Goal: Use online tool/utility: Utilize a website feature to perform a specific function

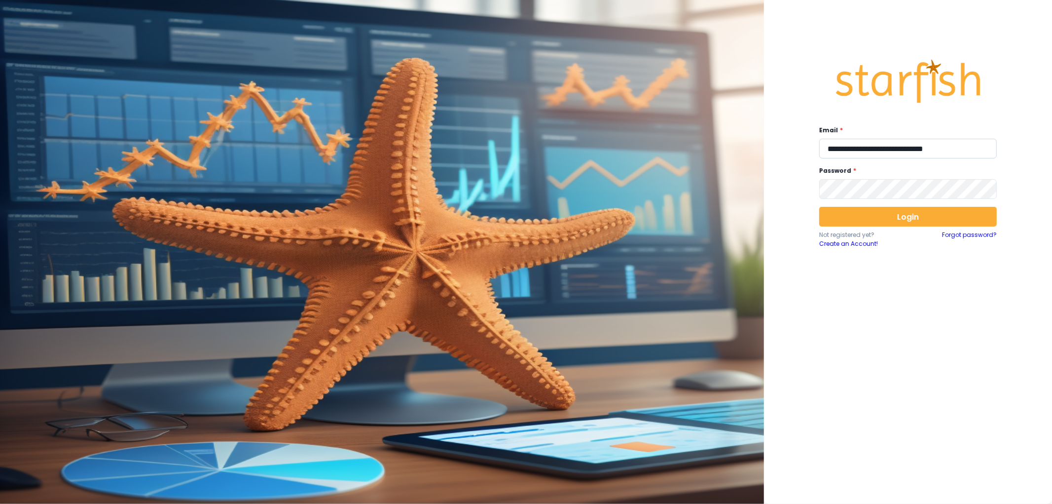
click at [940, 145] on input "**********" at bounding box center [908, 149] width 178 height 20
type input "**********"
click at [911, 227] on div "Login Not registered yet? Create an Account! Forgot password?" at bounding box center [908, 227] width 178 height 41
click at [914, 226] on button "Login" at bounding box center [908, 217] width 178 height 20
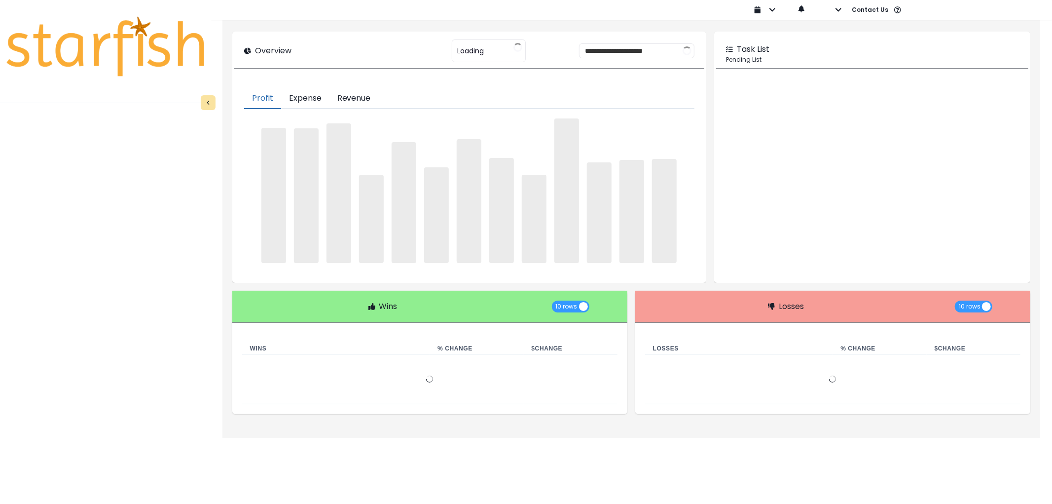
type input "********"
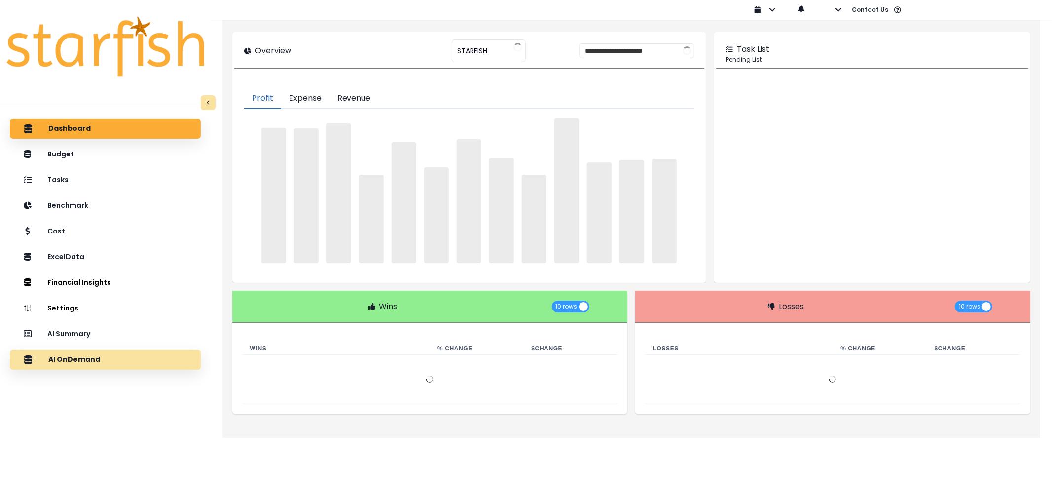
click at [91, 356] on p "AI OnDemand" at bounding box center [74, 359] width 52 height 9
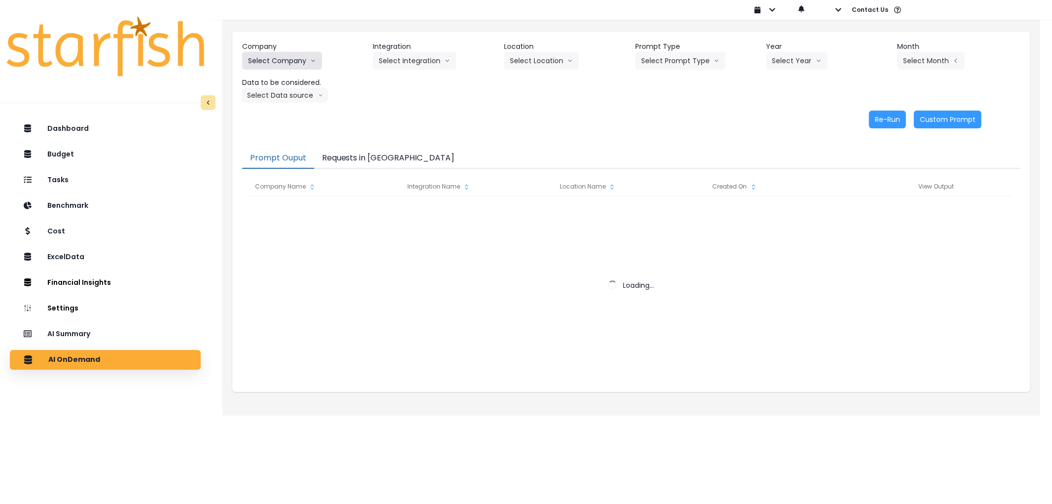
click at [281, 65] on button "Select Company" at bounding box center [282, 61] width 80 height 18
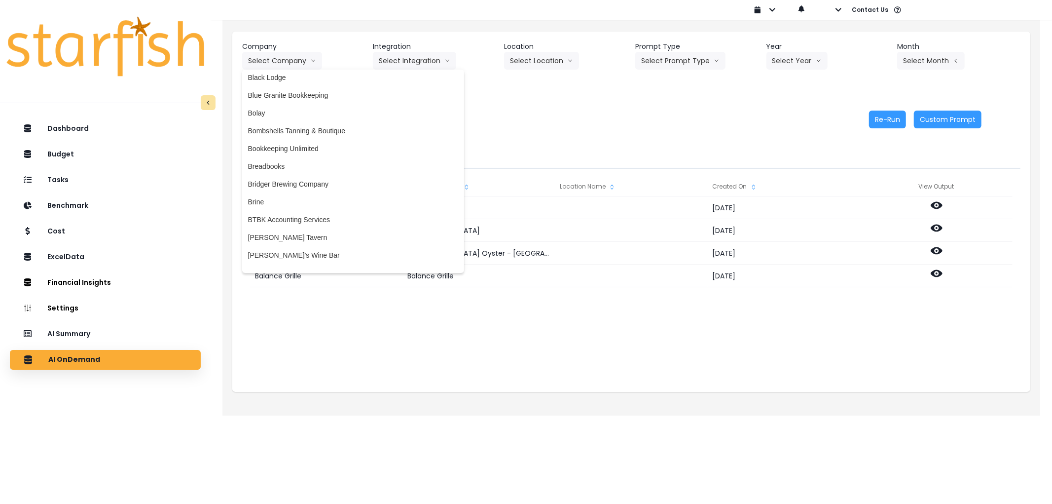
scroll to position [274, 0]
click at [294, 182] on span "Bridger Brewing Company" at bounding box center [353, 181] width 210 height 10
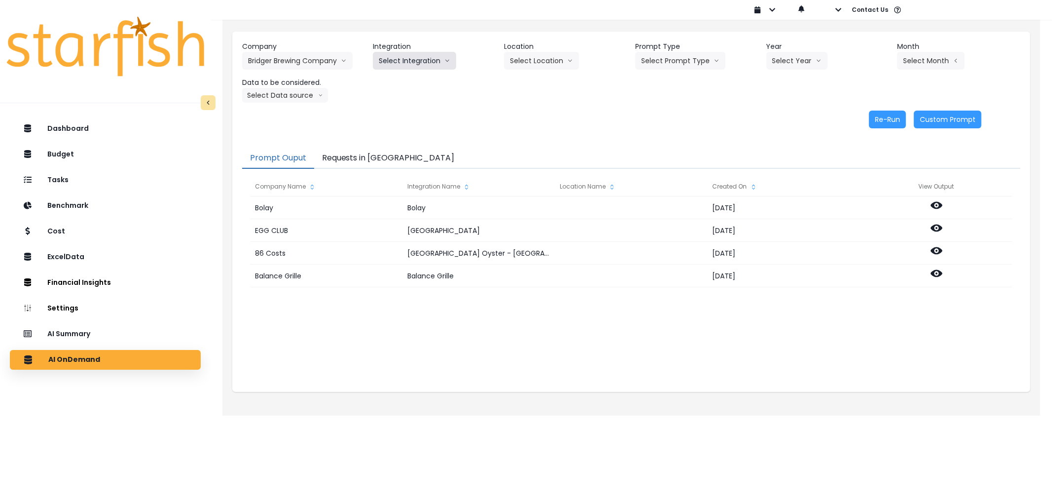
click at [430, 63] on button "Select Integration" at bounding box center [414, 61] width 83 height 18
click at [431, 85] on span "Bridger Brewing Company" at bounding box center [419, 81] width 80 height 10
click at [560, 61] on button "Select Location" at bounding box center [541, 61] width 75 height 18
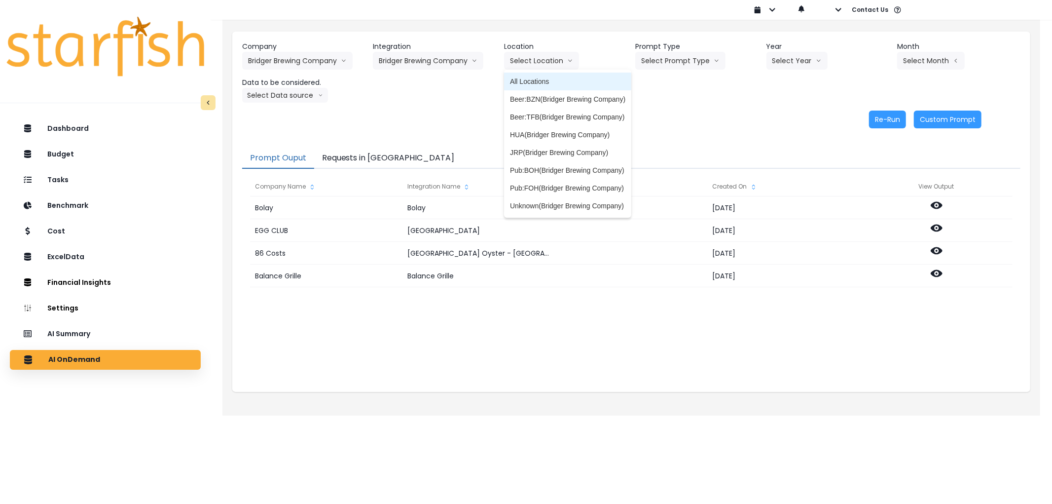
click at [548, 78] on span "All Locations" at bounding box center [567, 81] width 115 height 10
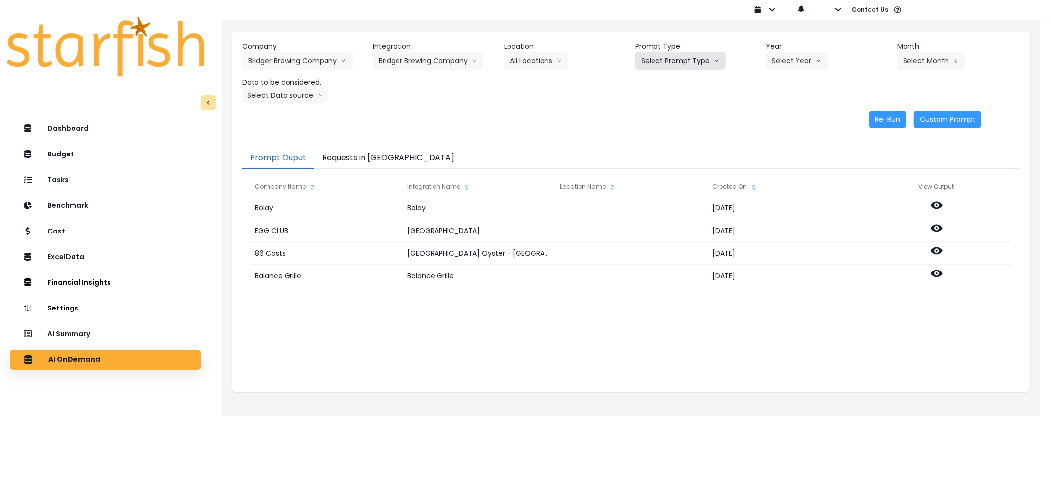
click at [691, 55] on button "Select Prompt Type" at bounding box center [680, 61] width 90 height 18
click at [668, 109] on li "Error Task" at bounding box center [669, 117] width 68 height 18
click at [922, 62] on button "Select Month" at bounding box center [931, 61] width 68 height 18
click at [885, 184] on li "Aug" at bounding box center [881, 188] width 31 height 18
click at [280, 93] on button "Select Data source" at bounding box center [285, 95] width 86 height 15
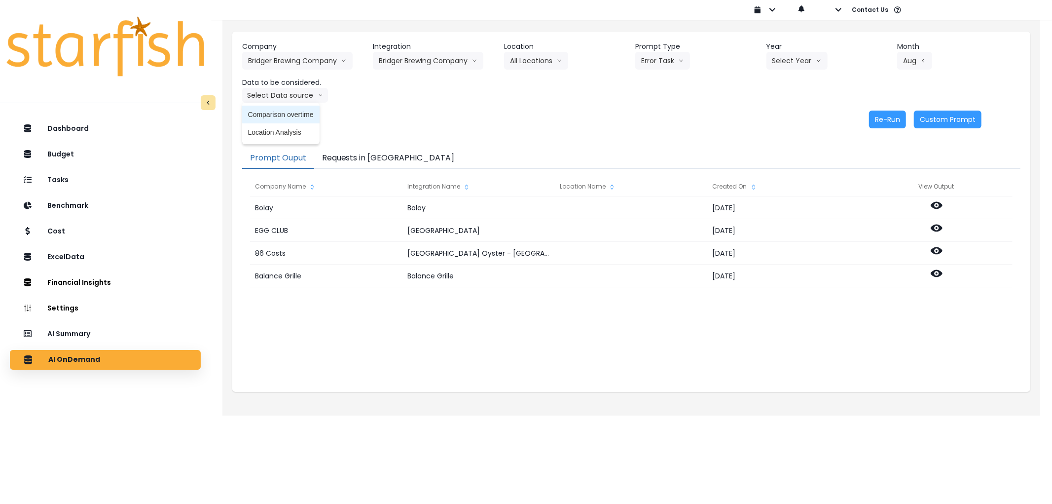
click at [304, 109] on li "Comparison overtime" at bounding box center [280, 115] width 77 height 18
click at [788, 67] on button "Select Year" at bounding box center [797, 61] width 61 height 18
click at [786, 119] on span "2025" at bounding box center [779, 117] width 15 height 10
click at [668, 52] on button "Error Task" at bounding box center [662, 61] width 55 height 18
drag, startPoint x: 712, startPoint y: 106, endPoint x: 739, endPoint y: 107, distance: 26.6
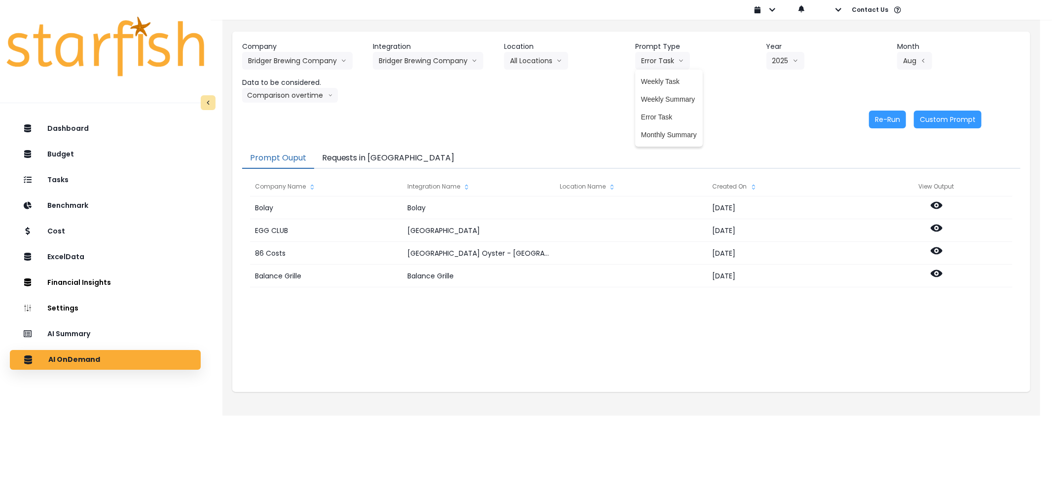
click at [714, 106] on div "Company Bridger Brewing Company 86 Costs Asti Bagel Cafe Balance Grille Bald Gi…" at bounding box center [631, 85] width 798 height 107
click at [881, 114] on button "Re-Run" at bounding box center [887, 119] width 37 height 18
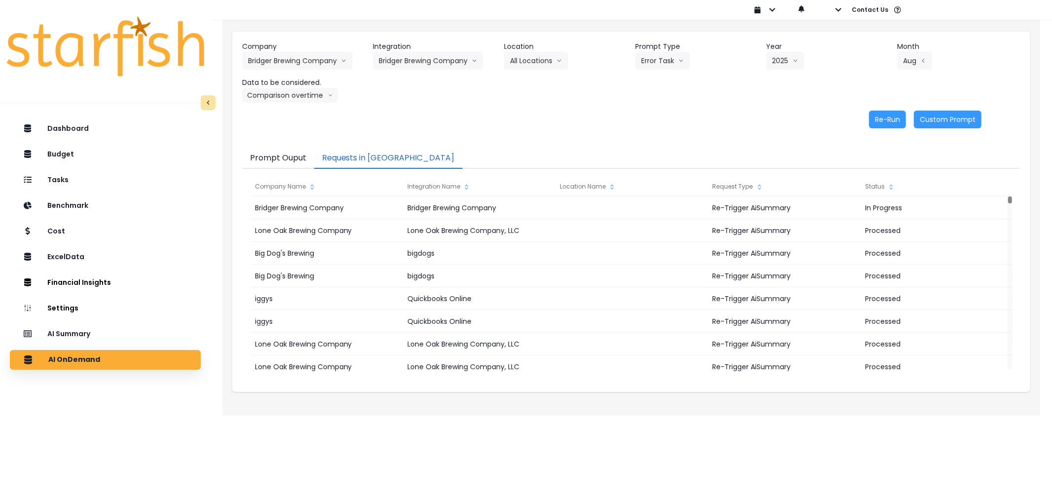
click at [385, 150] on button "Requests in [GEOGRAPHIC_DATA]" at bounding box center [388, 158] width 148 height 21
click at [432, 64] on button "Bridger Brewing Company" at bounding box center [428, 61] width 110 height 18
click at [421, 96] on span "Jackrabbit Pub" at bounding box center [419, 99] width 80 height 10
click at [559, 57] on button "Select Location" at bounding box center [541, 61] width 75 height 18
click at [532, 79] on span "All Locations" at bounding box center [529, 81] width 39 height 10
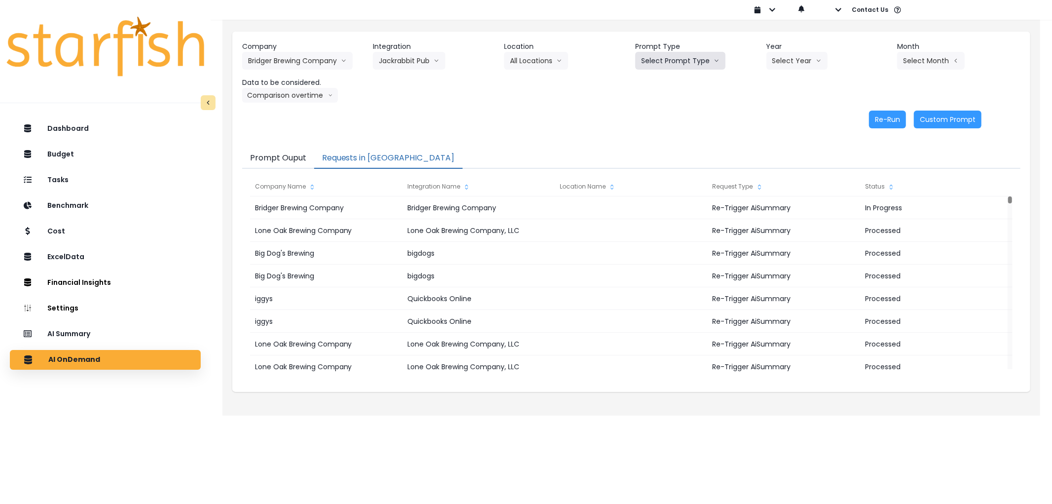
click at [698, 57] on button "Select Prompt Type" at bounding box center [680, 61] width 90 height 18
click at [669, 112] on span "Error Task" at bounding box center [669, 117] width 56 height 10
click at [798, 54] on button "Select Year" at bounding box center [797, 61] width 61 height 18
click at [773, 112] on span "2025" at bounding box center [779, 117] width 15 height 10
click at [935, 58] on button "Select Month" at bounding box center [931, 61] width 68 height 18
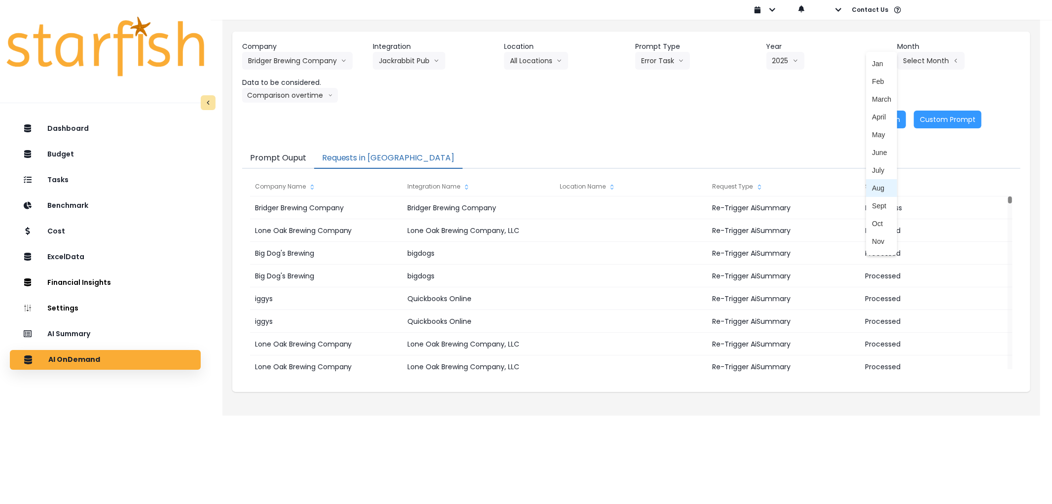
click at [875, 191] on span "Aug" at bounding box center [881, 188] width 19 height 10
click at [275, 96] on button "Comparison overtime" at bounding box center [290, 95] width 96 height 15
click at [888, 118] on button "Re-Run" at bounding box center [887, 119] width 37 height 18
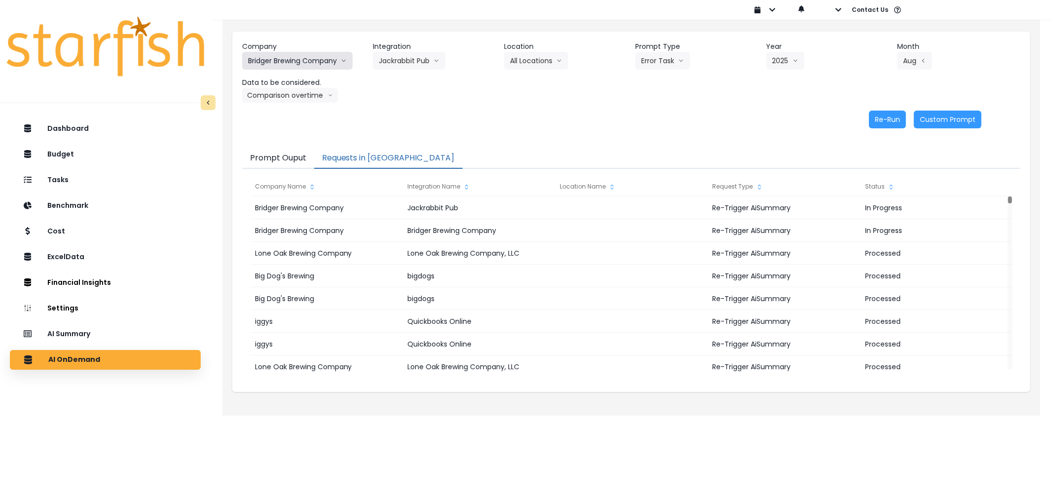
drag, startPoint x: 275, startPoint y: 64, endPoint x: 275, endPoint y: 90, distance: 25.7
click at [276, 64] on button "Bridger Brewing Company" at bounding box center [297, 61] width 110 height 18
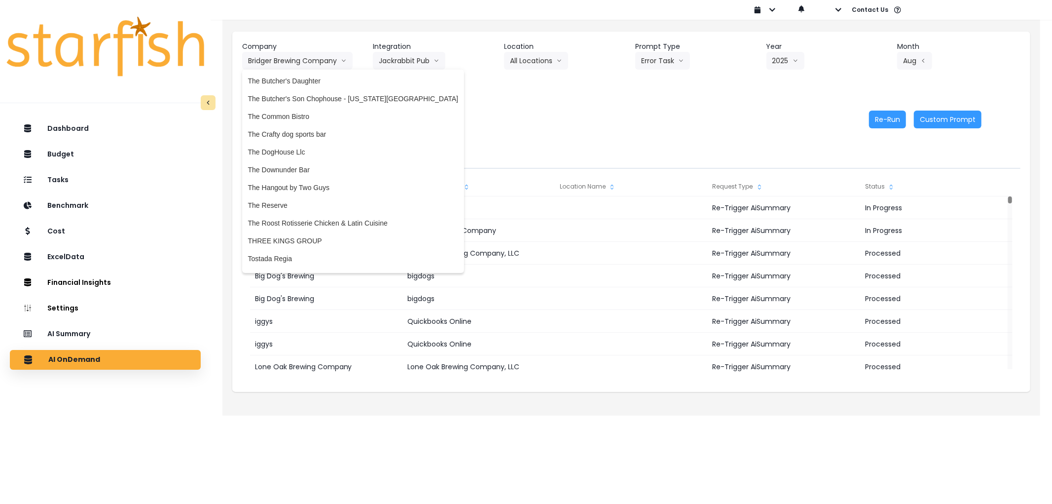
scroll to position [2389, 0]
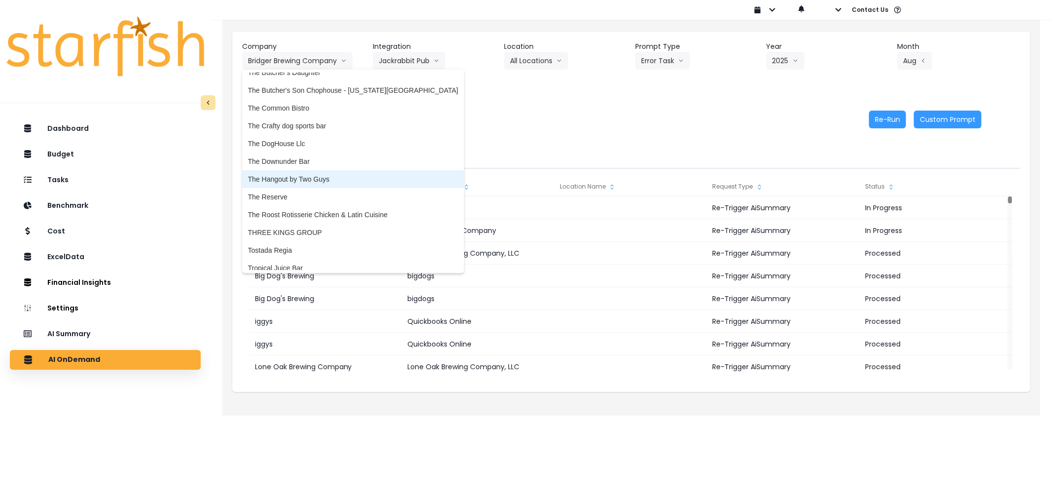
click at [318, 174] on span "The Hangout by Two Guys" at bounding box center [353, 179] width 210 height 10
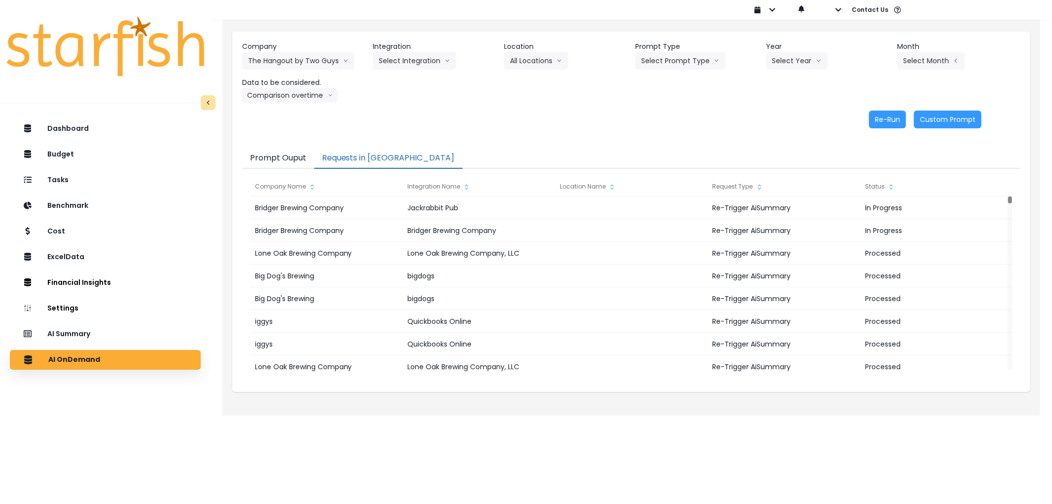
click at [398, 51] on header "Integration" at bounding box center [434, 46] width 123 height 10
click at [400, 51] on header "Integration" at bounding box center [434, 46] width 123 height 10
click at [397, 64] on button "Select Integration" at bounding box center [414, 61] width 83 height 18
click at [398, 78] on span "Restaurant" at bounding box center [396, 81] width 34 height 10
click at [563, 95] on div "Company The Hangout by Two Guys 86 Costs Asti Bagel Cafe Balance Grille Bald Gi…" at bounding box center [631, 71] width 778 height 61
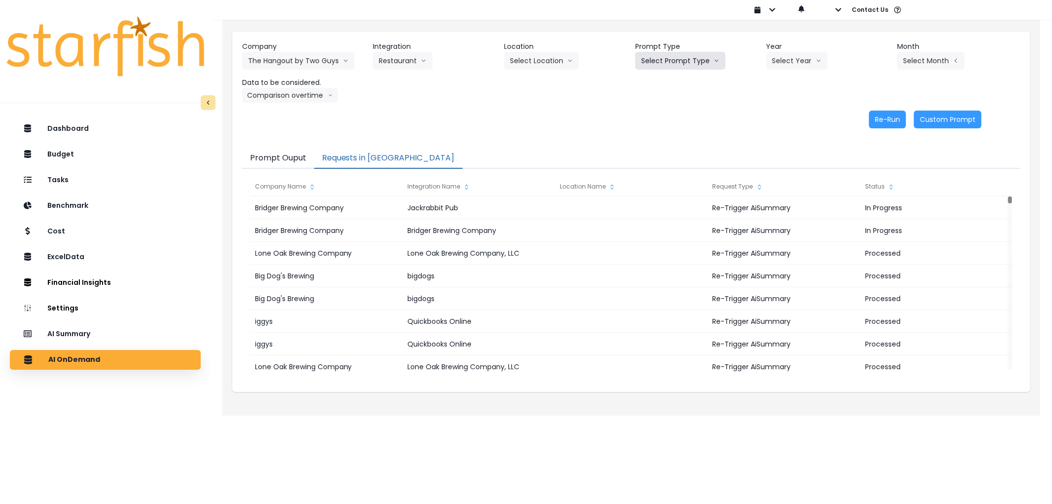
click at [654, 56] on button "Select Prompt Type" at bounding box center [680, 61] width 90 height 18
click at [644, 108] on li "Error Task" at bounding box center [669, 117] width 68 height 18
click at [567, 57] on icon "arrow down line" at bounding box center [570, 61] width 6 height 10
click at [804, 53] on button "Select Year" at bounding box center [797, 61] width 61 height 18
click at [773, 114] on span "2025" at bounding box center [779, 117] width 15 height 10
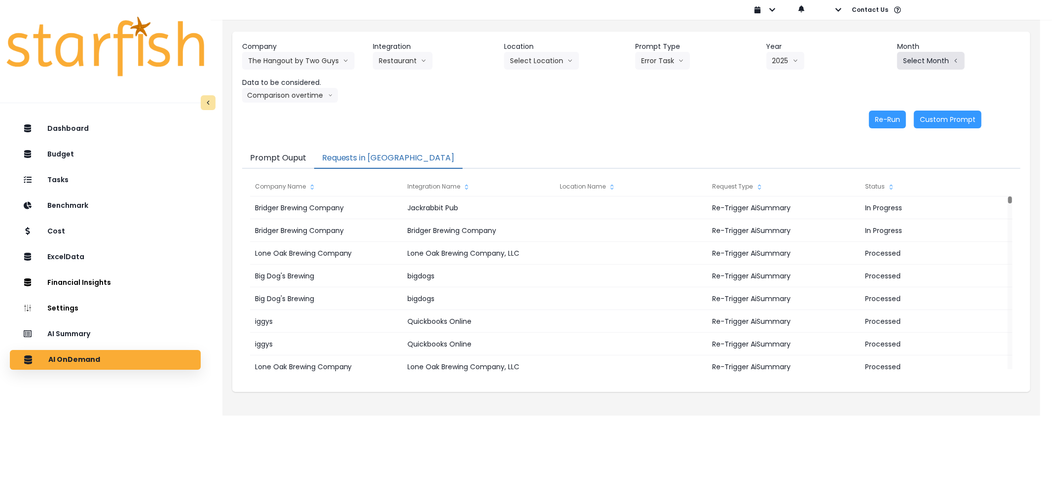
click at [936, 63] on button "Select Month" at bounding box center [931, 61] width 68 height 18
click at [872, 154] on span "June" at bounding box center [881, 152] width 19 height 10
click at [891, 126] on button "Re-Run" at bounding box center [887, 119] width 37 height 18
